Goal: Task Accomplishment & Management: Use online tool/utility

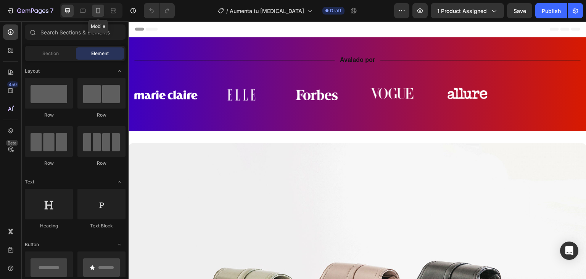
click at [96, 11] on icon at bounding box center [98, 11] width 8 height 8
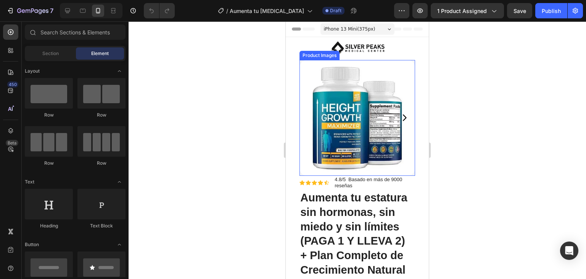
scroll to position [114, 0]
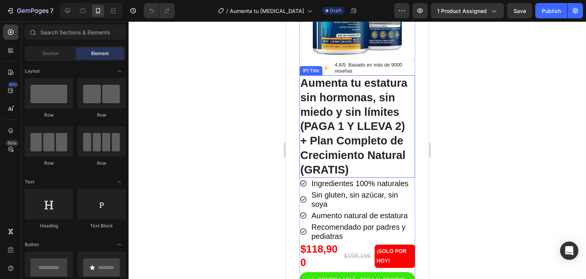
click at [376, 149] on h2 "Aumenta tu estatura sin hormonas, sin miedo y sin límites (PAGA 1 Y LLEVA 2) + …" at bounding box center [358, 126] width 116 height 102
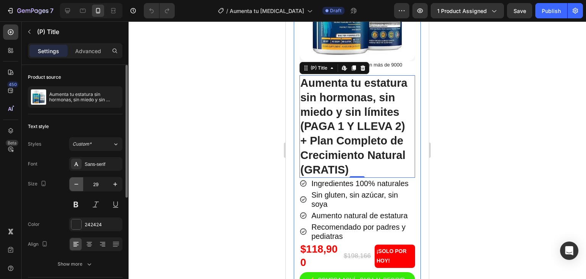
click at [78, 185] on icon "button" at bounding box center [77, 184] width 8 height 8
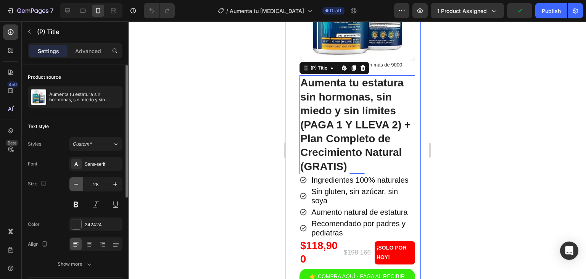
click at [78, 185] on icon "button" at bounding box center [77, 184] width 8 height 8
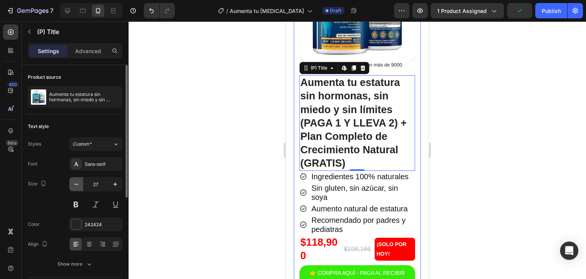
click at [78, 185] on icon "button" at bounding box center [77, 184] width 8 height 8
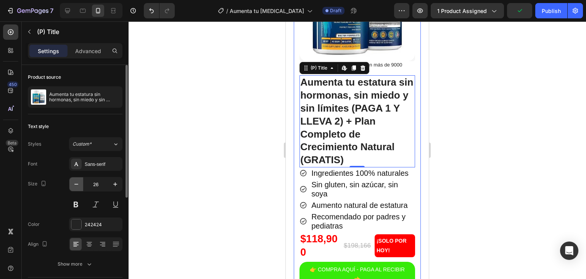
click at [78, 185] on icon "button" at bounding box center [77, 184] width 8 height 8
type input "25"
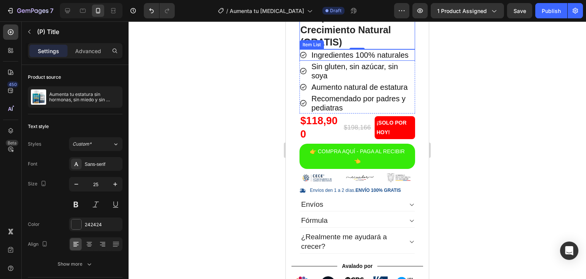
scroll to position [267, 0]
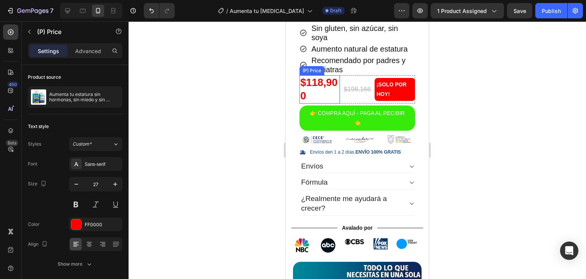
click at [324, 85] on div "$118,900" at bounding box center [320, 89] width 40 height 28
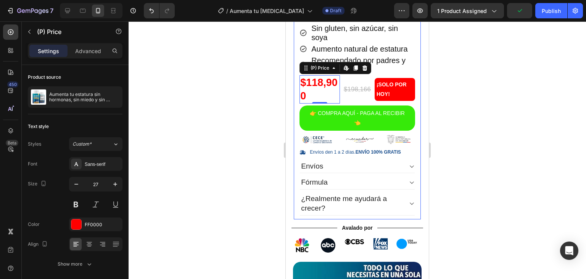
click at [413, 108] on div "Product Images Row Product Images Row Icon Icon Icon Icon Icon Icon List 4.8/5 …" at bounding box center [357, 6] width 127 height 426
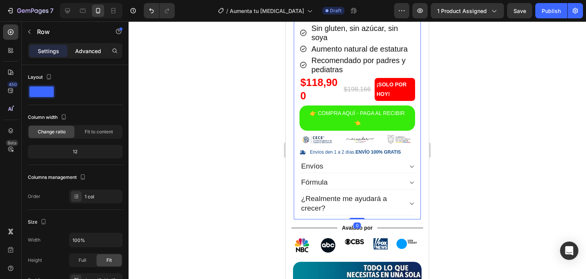
click at [76, 52] on p "Advanced" at bounding box center [88, 51] width 26 height 8
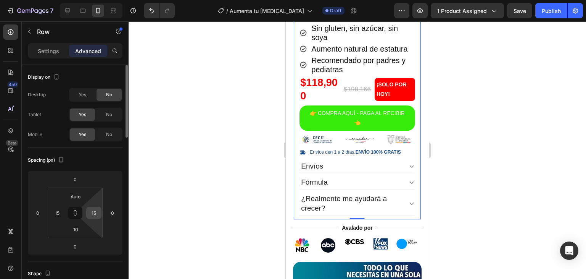
click at [95, 213] on input "15" at bounding box center [93, 212] width 11 height 11
type input "0"
click at [62, 212] on input "15" at bounding box center [57, 212] width 11 height 11
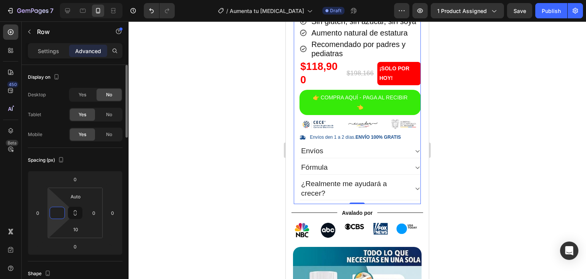
type input "0"
click at [0, 0] on div "Spacing (px) 0 0 0 0 Auto 0 10 0" at bounding box center [0, 0] width 0 height 0
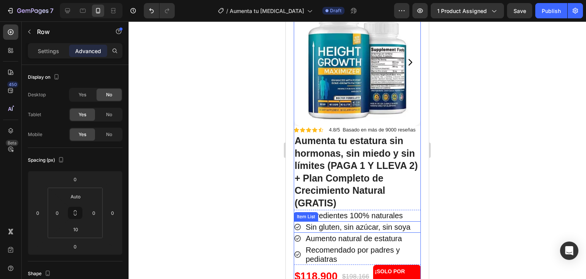
scroll to position [229, 0]
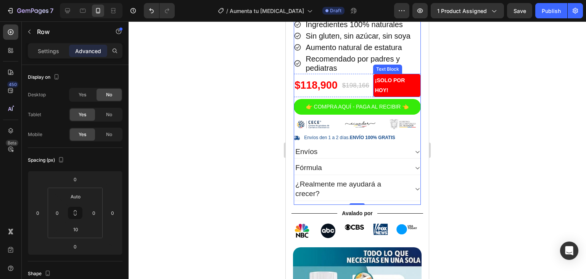
click at [396, 84] on p "¡SOLO POR HOY!" at bounding box center [397, 85] width 44 height 19
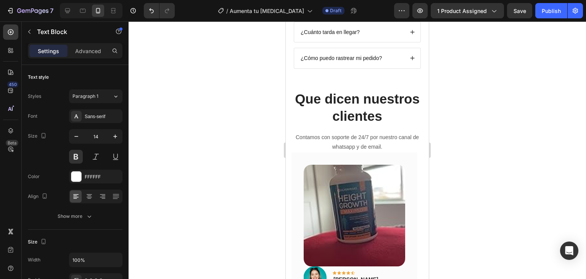
scroll to position [2099, 0]
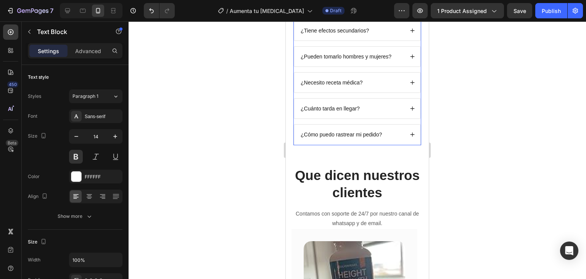
click at [389, 138] on div "¿Cómo puedo rastrear mi pedido?" at bounding box center [357, 134] width 126 height 20
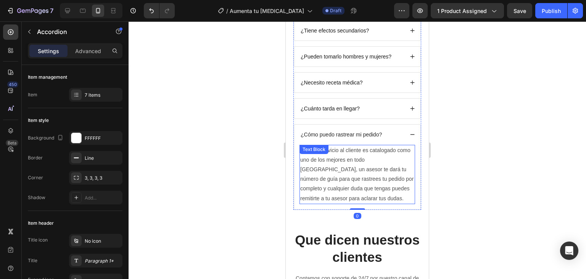
click at [392, 158] on p "Nuestro servicio al cliente es catalogado como uno de los mejores en todo [GEOG…" at bounding box center [357, 174] width 114 height 58
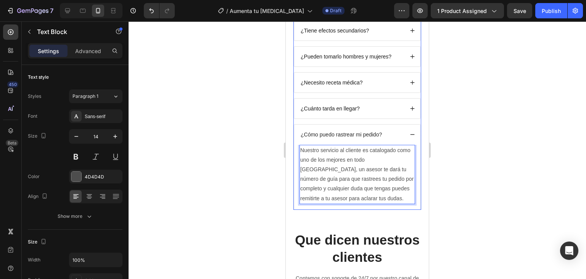
click at [410, 105] on div "¿Cuánto tarda en llegar?" at bounding box center [357, 108] width 126 height 20
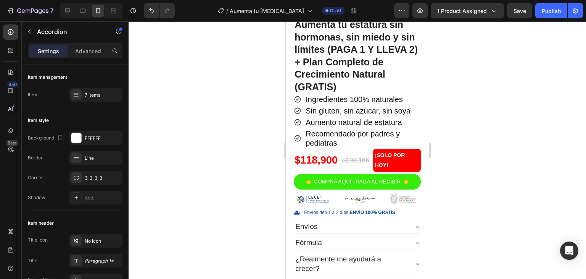
scroll to position [231, 0]
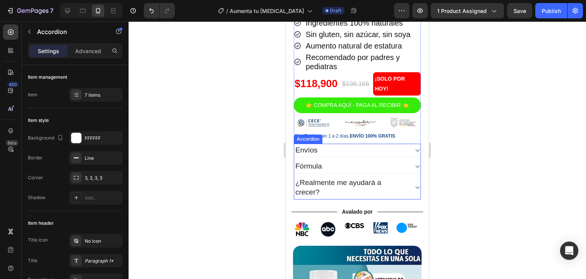
click at [385, 156] on div "Envíos" at bounding box center [351, 150] width 114 height 12
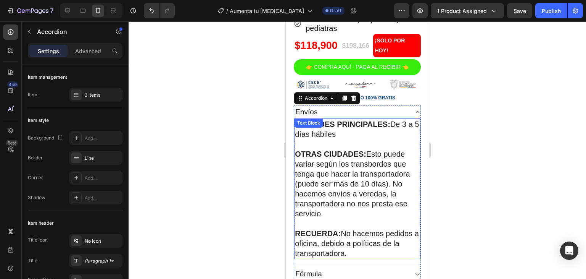
scroll to position [345, 0]
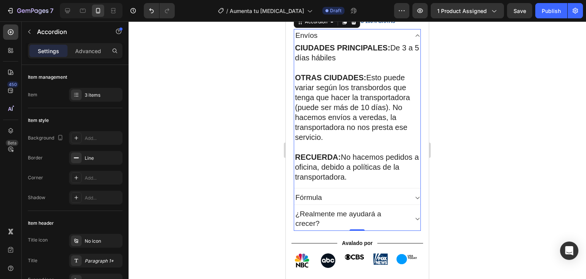
click at [380, 202] on div "Fórmula" at bounding box center [351, 198] width 114 height 12
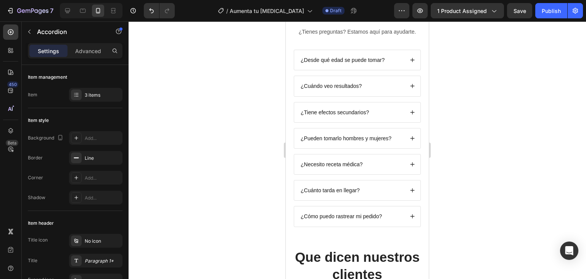
scroll to position [2559, 0]
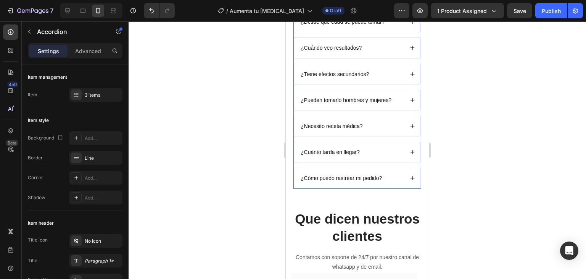
click at [400, 153] on div "¿Cuánto tarda en llegar?" at bounding box center [357, 152] width 126 height 20
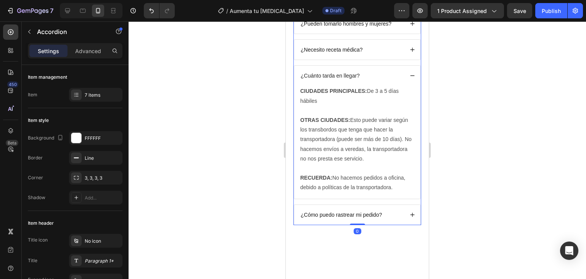
scroll to position [2597, 0]
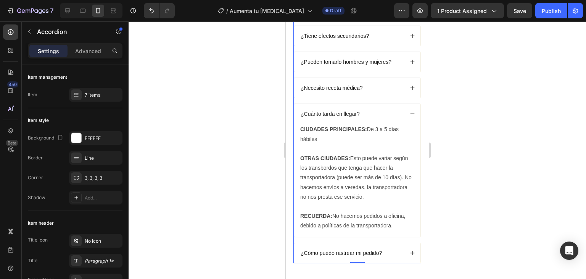
click at [407, 116] on div "¿Cuánto tarda en llegar?" at bounding box center [357, 114] width 126 height 20
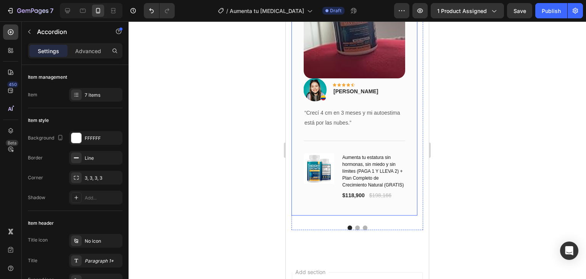
scroll to position [2826, 0]
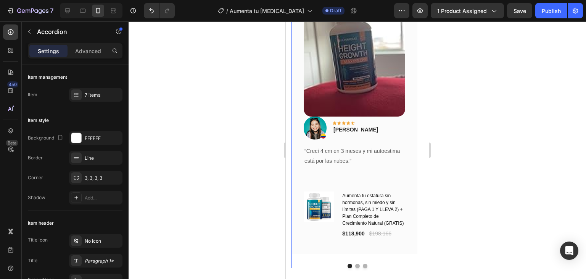
click at [355, 263] on button "Dot" at bounding box center [357, 265] width 5 height 5
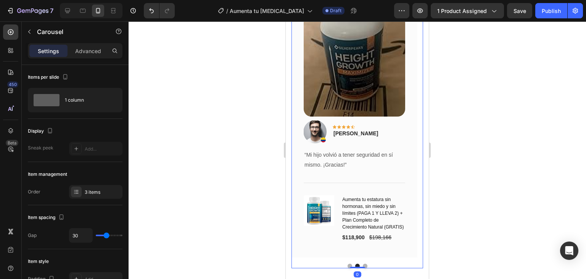
click at [362, 259] on div "Image Image Icon Icon Icon Icon Icon Row [PERSON_NAME] Text block Row “Crecí 4 …" at bounding box center [358, 135] width 132 height 265
click at [363, 265] on button "Dot" at bounding box center [365, 265] width 5 height 5
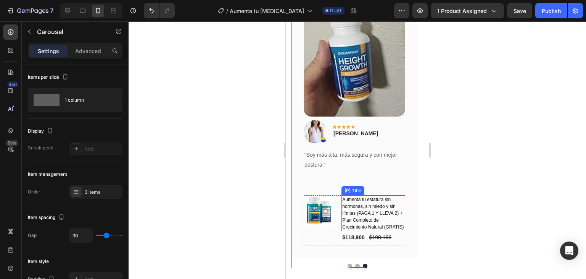
click at [361, 212] on h1 "Aumenta tu estatura sin hormonas, sin miedo y sin límites (PAGA 1 Y LLEVA 2) + …" at bounding box center [374, 213] width 64 height 36
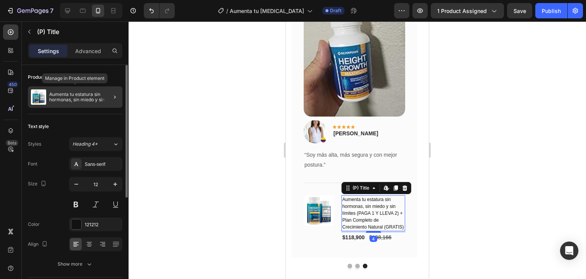
click at [75, 92] on p "Aumenta tu estatura sin hormonas, sin miedo y sin límites (PAGA 1 Y LLEVA 2) + …" at bounding box center [84, 97] width 70 height 11
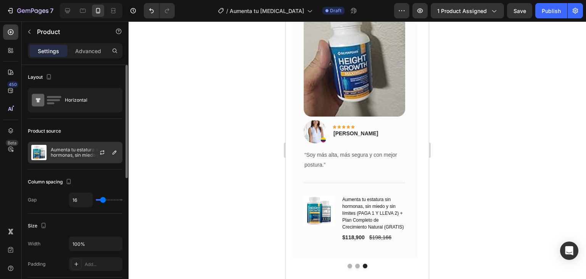
click at [82, 152] on p "Aumenta tu estatura sin hormonas, sin miedo y sin límites (PAGA 1 Y LLEVA 2) + …" at bounding box center [85, 152] width 68 height 11
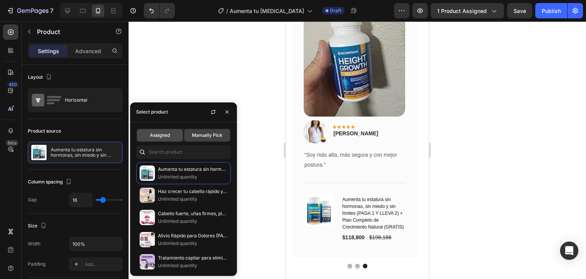
click at [167, 132] on span "Assigned" at bounding box center [160, 135] width 20 height 7
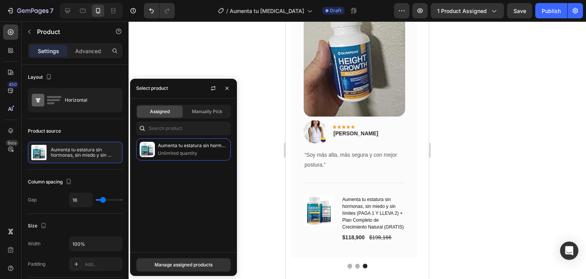
click at [191, 211] on div "Aumenta tu estatura sin hormonas, sin miedo y sin límites (PAGA 1 Y LLEVA 2) + …" at bounding box center [183, 192] width 107 height 108
click at [181, 155] on p "Unlimited quantity" at bounding box center [192, 153] width 69 height 8
click at [358, 220] on h1 "Aumenta tu estatura sin hormonas, sin miedo y sin límites (PAGA 1 Y LLEVA 2) + …" at bounding box center [374, 213] width 64 height 36
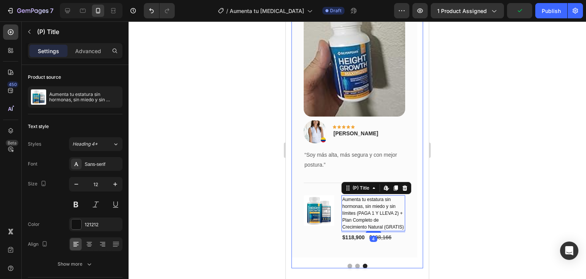
click at [355, 267] on button "Dot" at bounding box center [357, 265] width 5 height 5
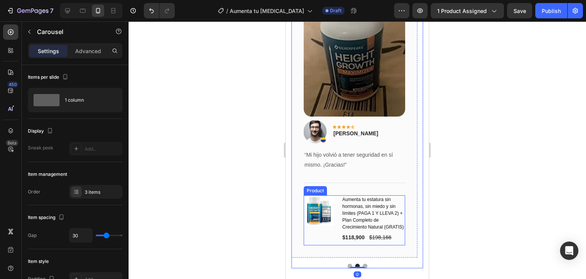
click at [338, 204] on div "(P) Images & Gallery Aumenta tu estatura sin hormonas, sin miedo y sin límites …" at bounding box center [355, 220] width 102 height 50
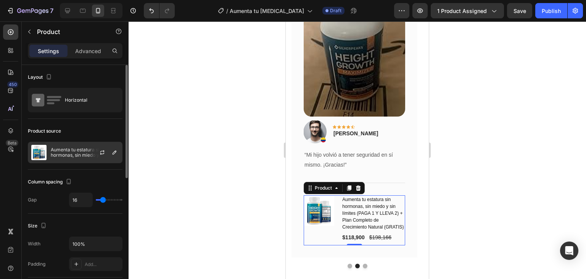
click at [89, 153] on div at bounding box center [106, 152] width 34 height 21
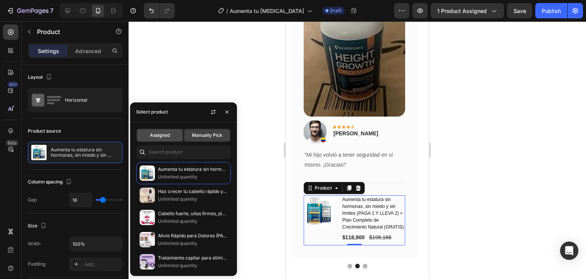
click at [160, 136] on span "Assigned" at bounding box center [160, 135] width 20 height 7
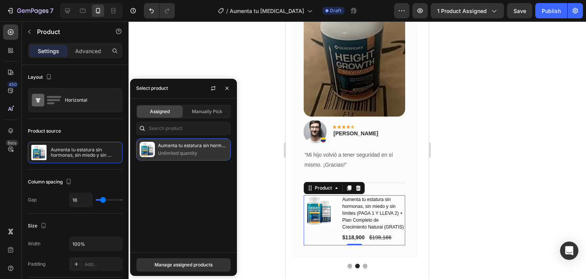
click at [191, 147] on p "Aumenta tu estatura sin hormonas, sin miedo y sin límites (PAGA 1 Y LLEVA 2) + …" at bounding box center [192, 146] width 69 height 8
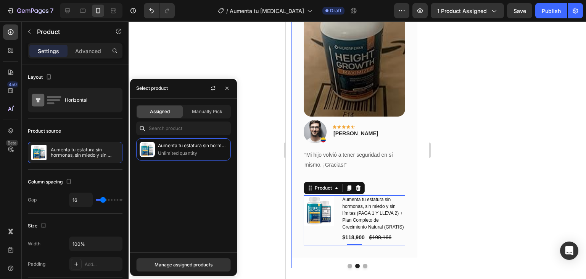
click at [348, 264] on button "Dot" at bounding box center [350, 265] width 5 height 5
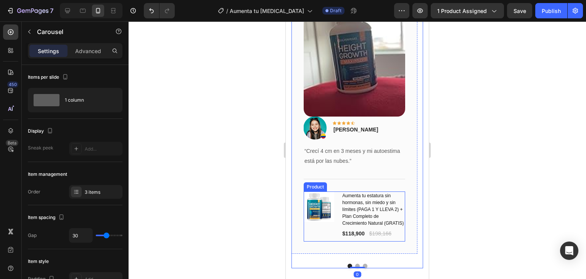
click at [340, 201] on div "(P) Images & Gallery Aumenta tu estatura sin hormonas, sin miedo y sin límites …" at bounding box center [355, 216] width 102 height 50
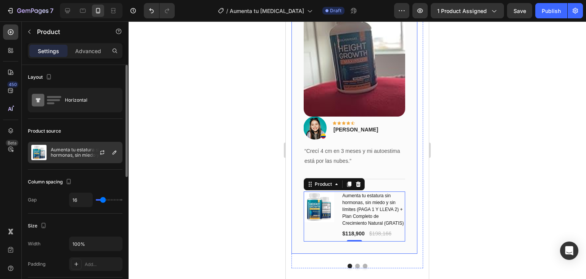
click at [57, 147] on p "Aumenta tu estatura sin hormonas, sin miedo y sin límites (PAGA 1 Y LLEVA 2) + …" at bounding box center [85, 152] width 68 height 11
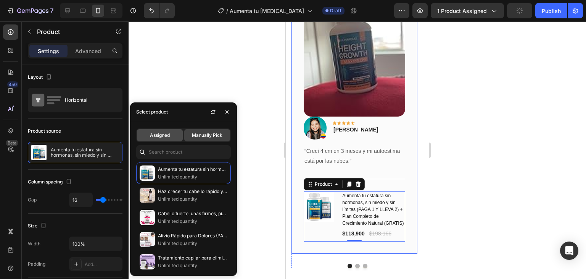
click at [164, 137] on span "Assigned" at bounding box center [160, 135] width 20 height 7
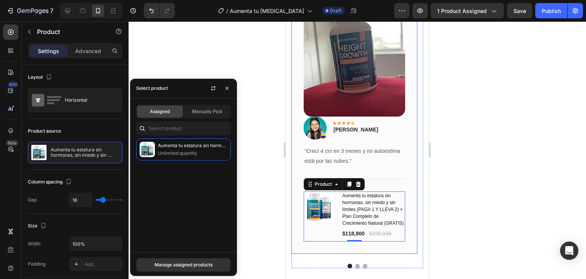
click at [314, 251] on div "Image Image Icon Icon Icon Icon Icon Row [PERSON_NAME] Text block Row “Crecí 4 …" at bounding box center [355, 128] width 126 height 250
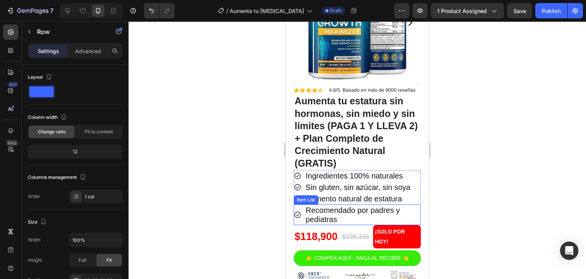
scroll to position [0, 0]
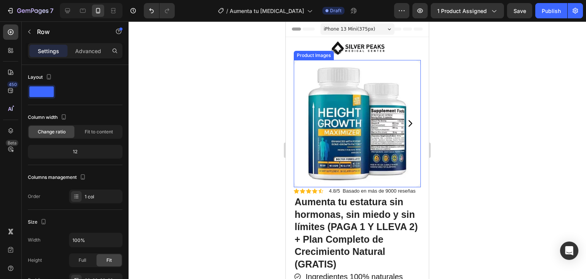
click at [406, 122] on icon "Carousel Next Arrow" at bounding box center [410, 123] width 9 height 9
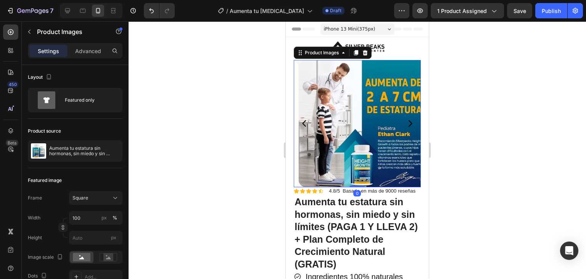
click at [406, 119] on icon "Carousel Next Arrow" at bounding box center [410, 123] width 9 height 9
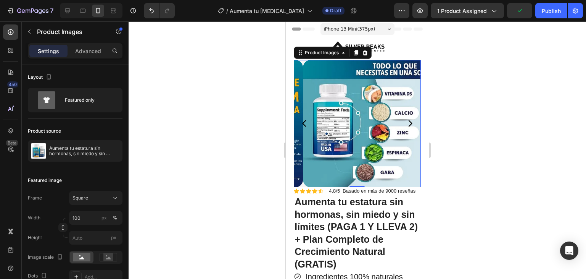
click at [406, 119] on icon "Carousel Next Arrow" at bounding box center [410, 123] width 9 height 9
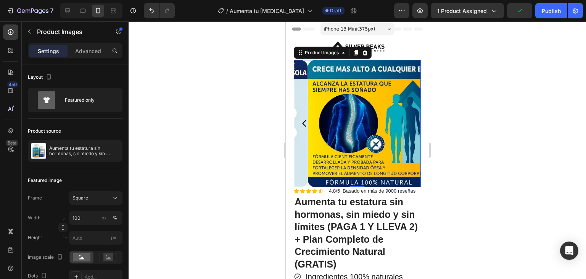
click at [405, 118] on img at bounding box center [371, 123] width 127 height 127
click at [306, 121] on icon "Carousel Back Arrow" at bounding box center [304, 123] width 9 height 9
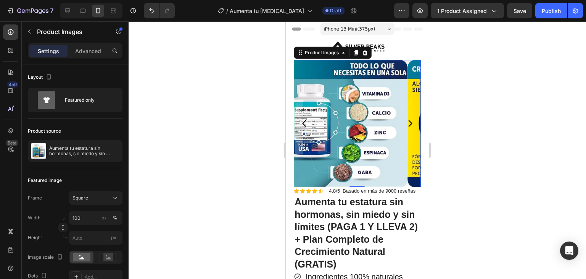
click at [306, 121] on icon "Carousel Back Arrow" at bounding box center [304, 123] width 9 height 9
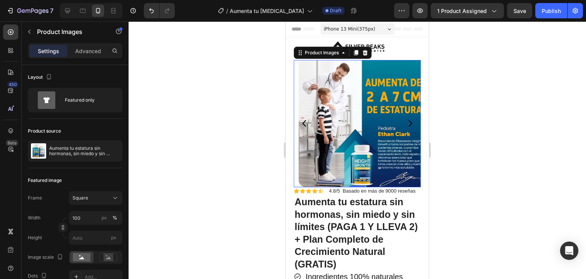
click at [306, 121] on icon "Carousel Back Arrow" at bounding box center [304, 123] width 9 height 9
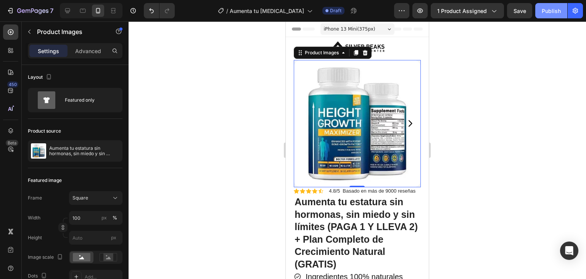
click at [554, 13] on div "Publish" at bounding box center [551, 11] width 19 height 8
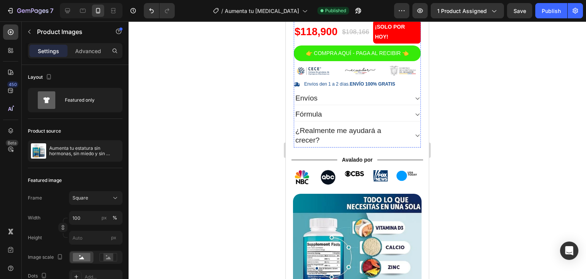
scroll to position [534, 0]
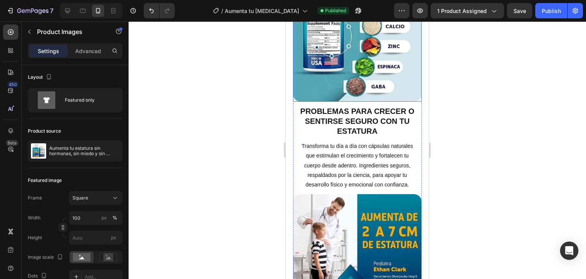
click at [350, 68] on img at bounding box center [357, 37] width 129 height 129
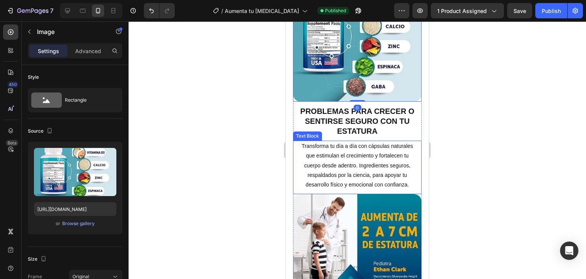
scroll to position [458, 0]
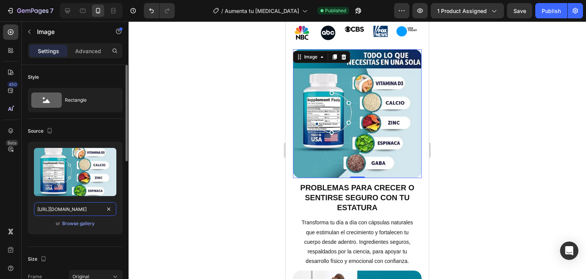
click at [75, 210] on input "[URL][DOMAIN_NAME]" at bounding box center [75, 209] width 82 height 14
paste input "714/8571/8759/files/2_11zon_d3d77872-7dbf-40e1-9a5b-6251527b2e4d.webp?v=1756385…"
type input "[URL][DOMAIN_NAME]"
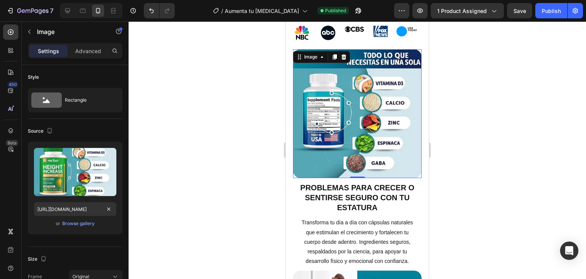
click at [223, 171] on div at bounding box center [358, 149] width 458 height 257
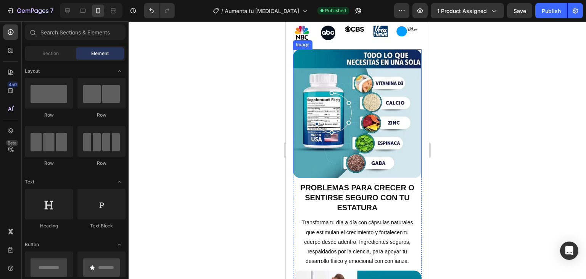
click at [349, 105] on img at bounding box center [357, 113] width 129 height 129
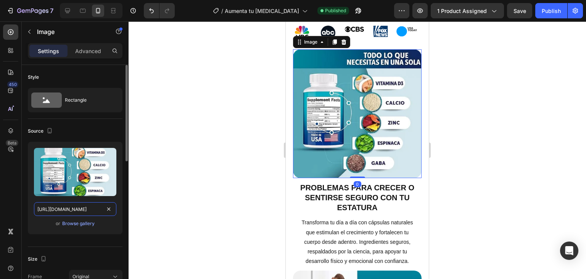
click at [63, 202] on input "[URL][DOMAIN_NAME]" at bounding box center [75, 209] width 82 height 14
paste input "714/8571/8759/files/2_11zon_d3d77872-7dbf-40e1-9a5b-6251527b2e4d.webp?v=1756385…"
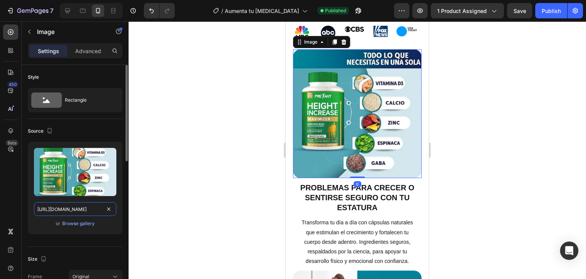
scroll to position [0, 210]
type input "[URL][DOMAIN_NAME]"
click at [58, 234] on div "Upload Image [URL][DOMAIN_NAME] or Browse gallery" at bounding box center [75, 191] width 95 height 98
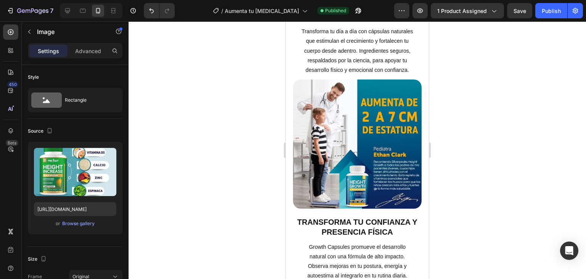
scroll to position [725, 0]
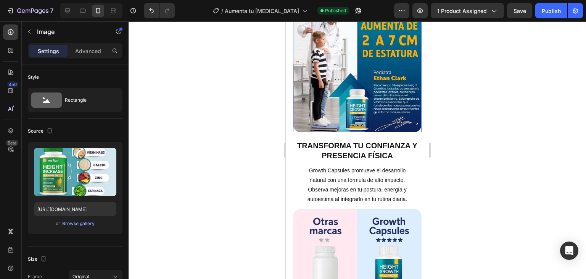
click at [335, 115] on img at bounding box center [357, 67] width 129 height 129
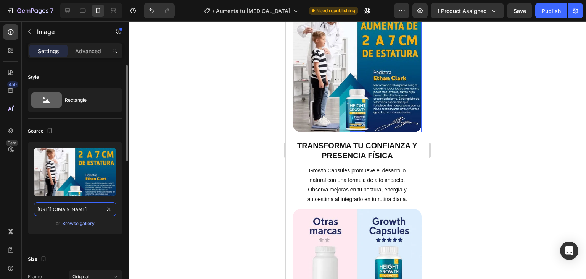
click at [75, 209] on input "[URL][DOMAIN_NAME]" at bounding box center [75, 209] width 82 height 14
paste input "714/8571/8759/files/3_11zon_5c2bb6af-9eb1-4e1f-b3d9-608ff880d23d.webp?v=1756385…"
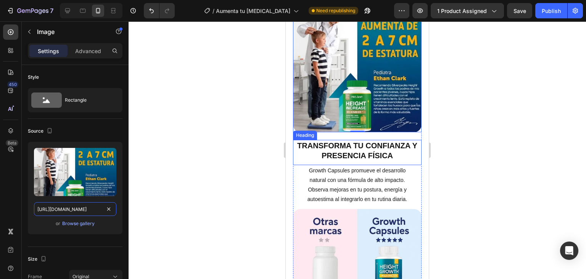
scroll to position [916, 0]
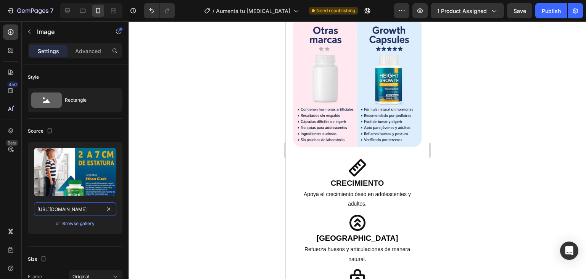
type input "[URL][DOMAIN_NAME]"
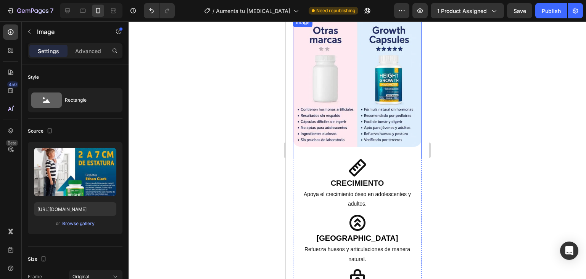
click at [336, 69] on img at bounding box center [357, 82] width 129 height 129
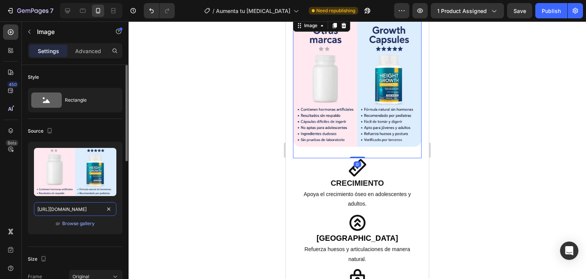
click at [57, 208] on input "[URL][DOMAIN_NAME]" at bounding box center [75, 209] width 82 height 14
paste input "5_11zon_78e00814-95f4-4936-8290-13d8815b952c.webp?v=1756385987"
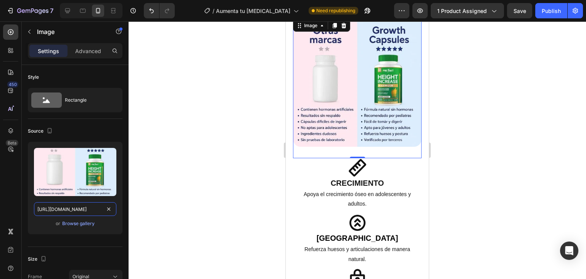
type input "[URL][DOMAIN_NAME]"
click at [372, 89] on img at bounding box center [357, 82] width 129 height 129
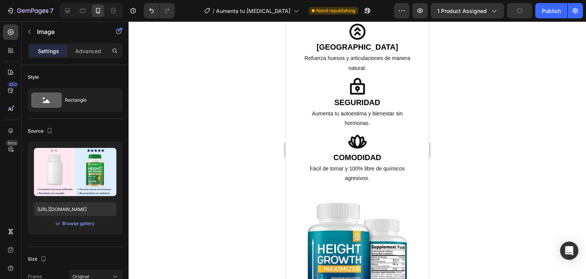
scroll to position [1183, 0]
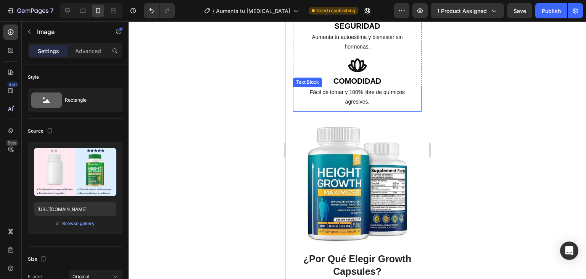
click at [296, 156] on img at bounding box center [357, 183] width 129 height 129
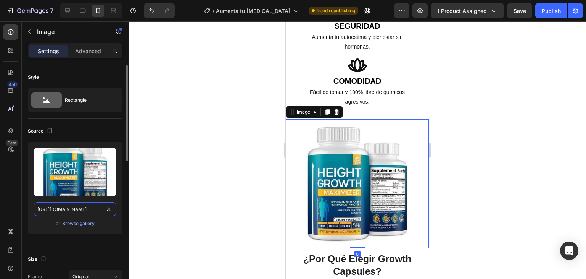
click at [75, 207] on input "[URL][DOMAIN_NAME]" at bounding box center [75, 209] width 82 height 14
paste input "714/8571/8759/files/1_11zon_048dc86f-6be3-42c7-9f24-6d0300974d4d.webp?v=1756385…"
type input "[URL][DOMAIN_NAME]"
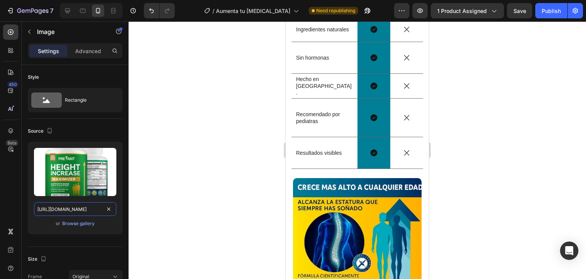
scroll to position [1641, 0]
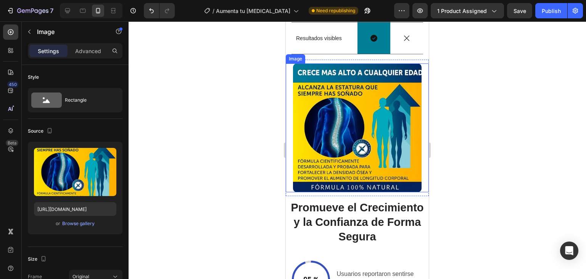
click at [353, 116] on img at bounding box center [357, 127] width 129 height 129
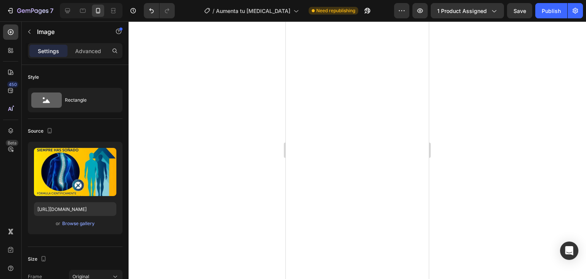
scroll to position [0, 0]
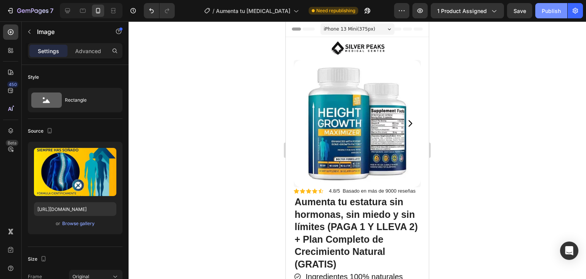
click at [551, 10] on div "Publish" at bounding box center [551, 11] width 19 height 8
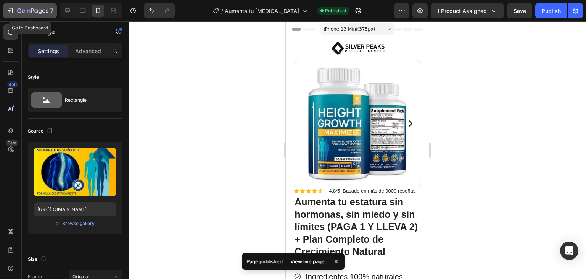
click at [41, 4] on button "7" at bounding box center [30, 10] width 54 height 15
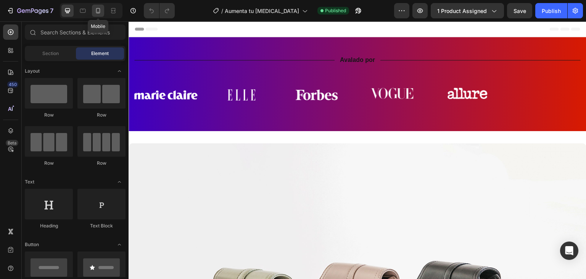
click at [95, 9] on icon at bounding box center [98, 11] width 8 height 8
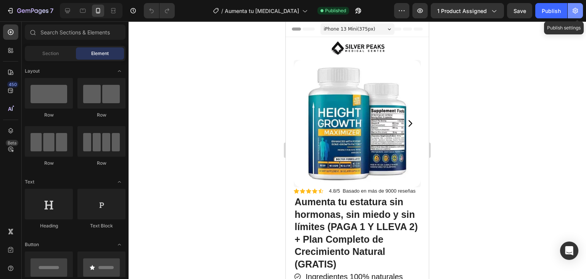
click at [580, 8] on button "button" at bounding box center [575, 10] width 15 height 15
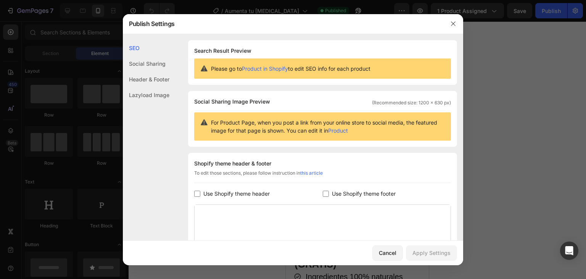
click at [255, 193] on span "Use Shopify theme header" at bounding box center [236, 193] width 66 height 9
checkbox input "true"
click at [340, 196] on span "Use Shopify theme footer" at bounding box center [364, 193] width 64 height 9
checkbox input "true"
click at [445, 248] on div "Apply Settings" at bounding box center [432, 252] width 38 height 8
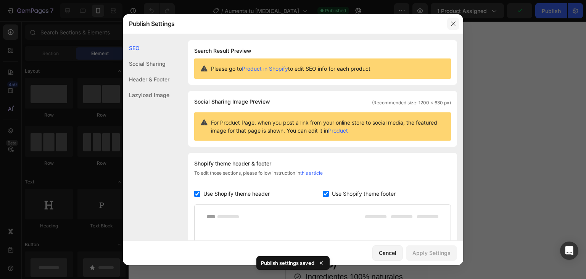
click at [453, 23] on icon "button" at bounding box center [453, 24] width 6 height 6
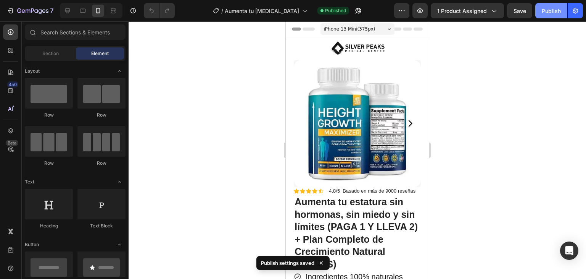
click at [556, 15] on button "Publish" at bounding box center [551, 10] width 32 height 15
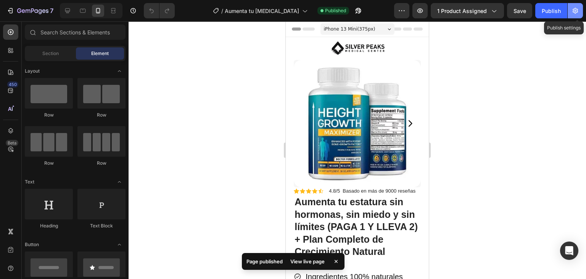
click at [579, 11] on icon "button" at bounding box center [576, 11] width 8 height 8
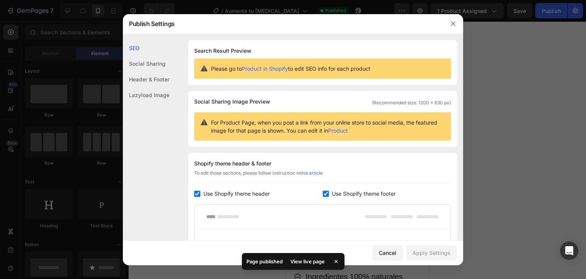
click at [222, 191] on span "Use Shopify theme header" at bounding box center [236, 193] width 66 height 9
checkbox input "false"
click at [341, 194] on span "Use Shopify theme footer" at bounding box center [364, 193] width 64 height 9
checkbox input "false"
click at [425, 251] on div "Apply Settings" at bounding box center [432, 252] width 38 height 8
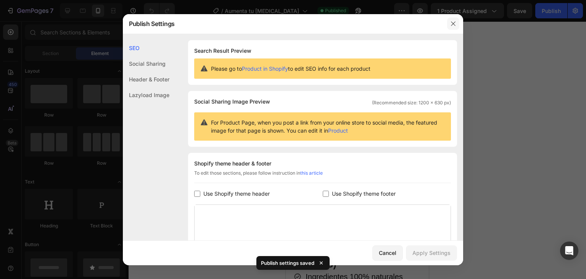
click at [450, 27] on button "button" at bounding box center [453, 24] width 12 height 12
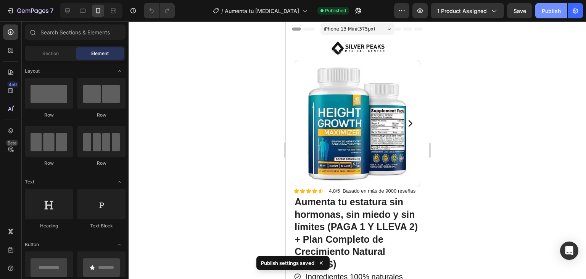
click at [553, 15] on button "Publish" at bounding box center [551, 10] width 32 height 15
